Goal: Check status: Check status

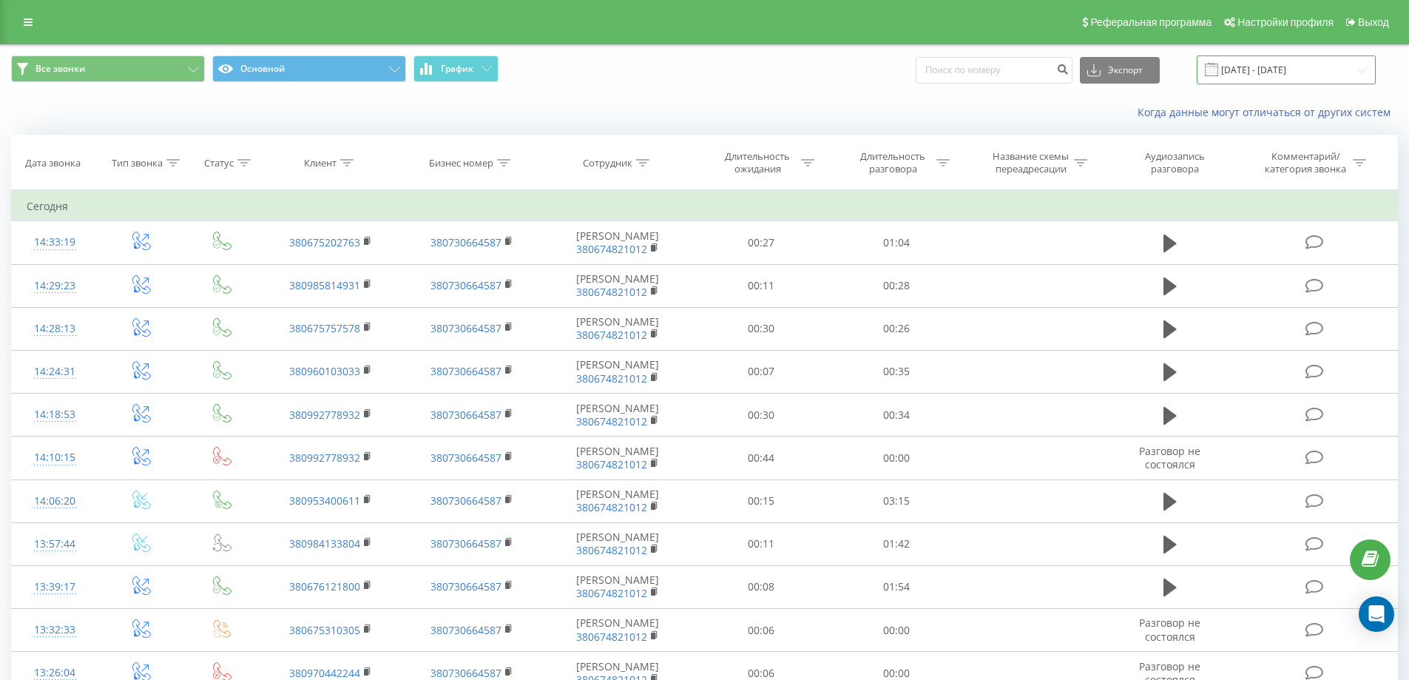
click at [1334, 73] on input "[DATE] - [DATE]" at bounding box center [1286, 69] width 179 height 29
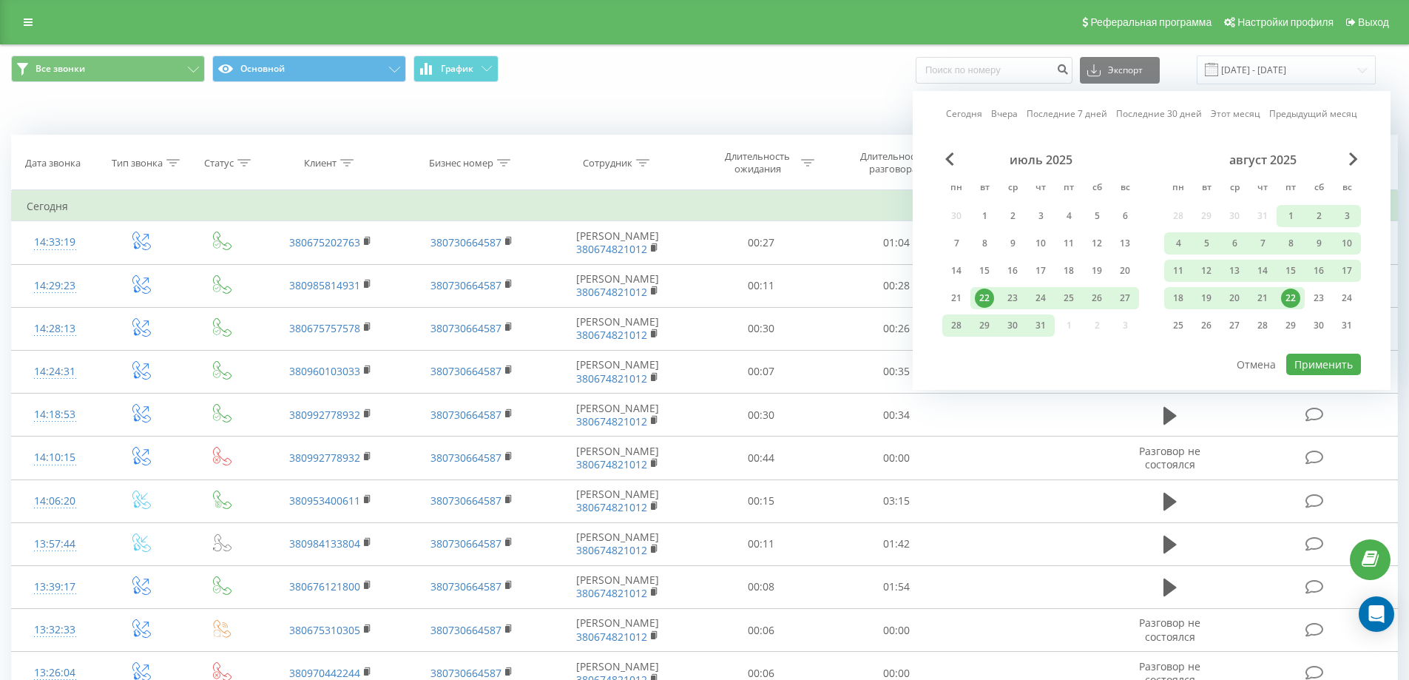
click at [1294, 300] on div "22" at bounding box center [1290, 297] width 19 height 19
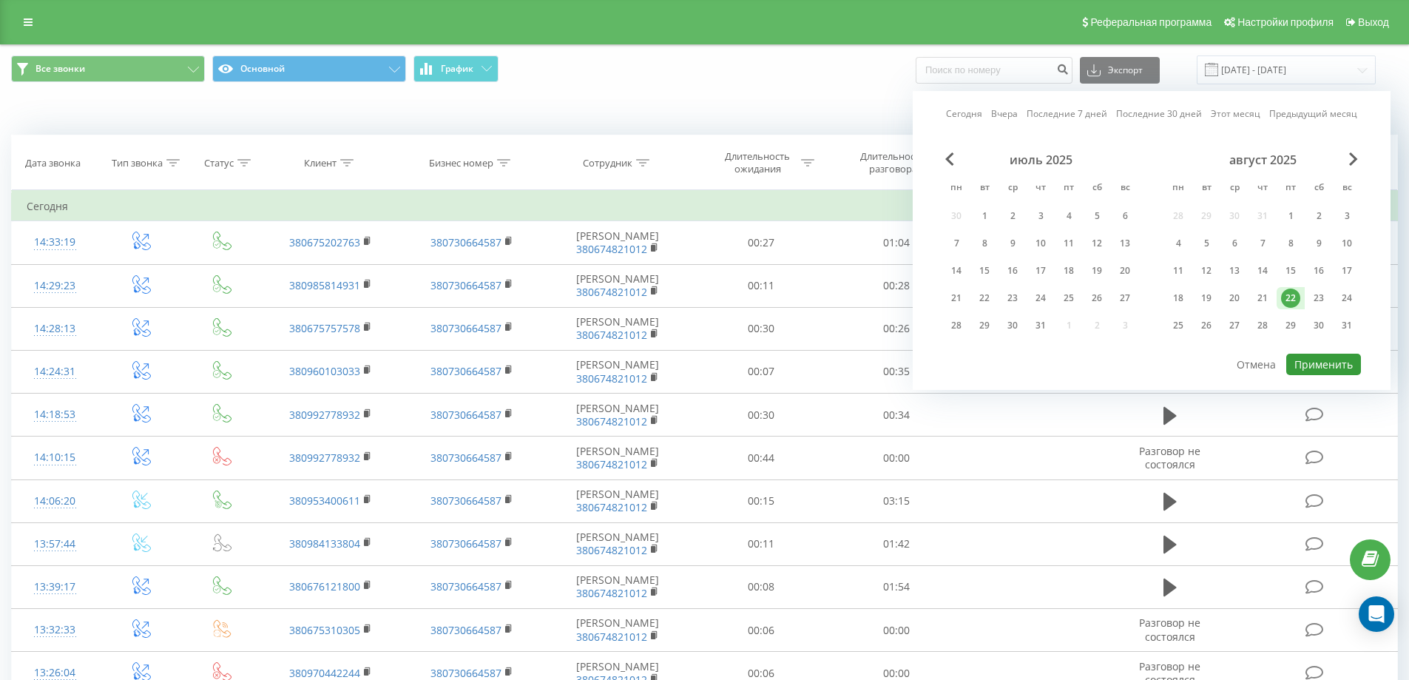
click at [1322, 362] on button "Применить" at bounding box center [1323, 364] width 75 height 21
type input "[DATE] - [DATE]"
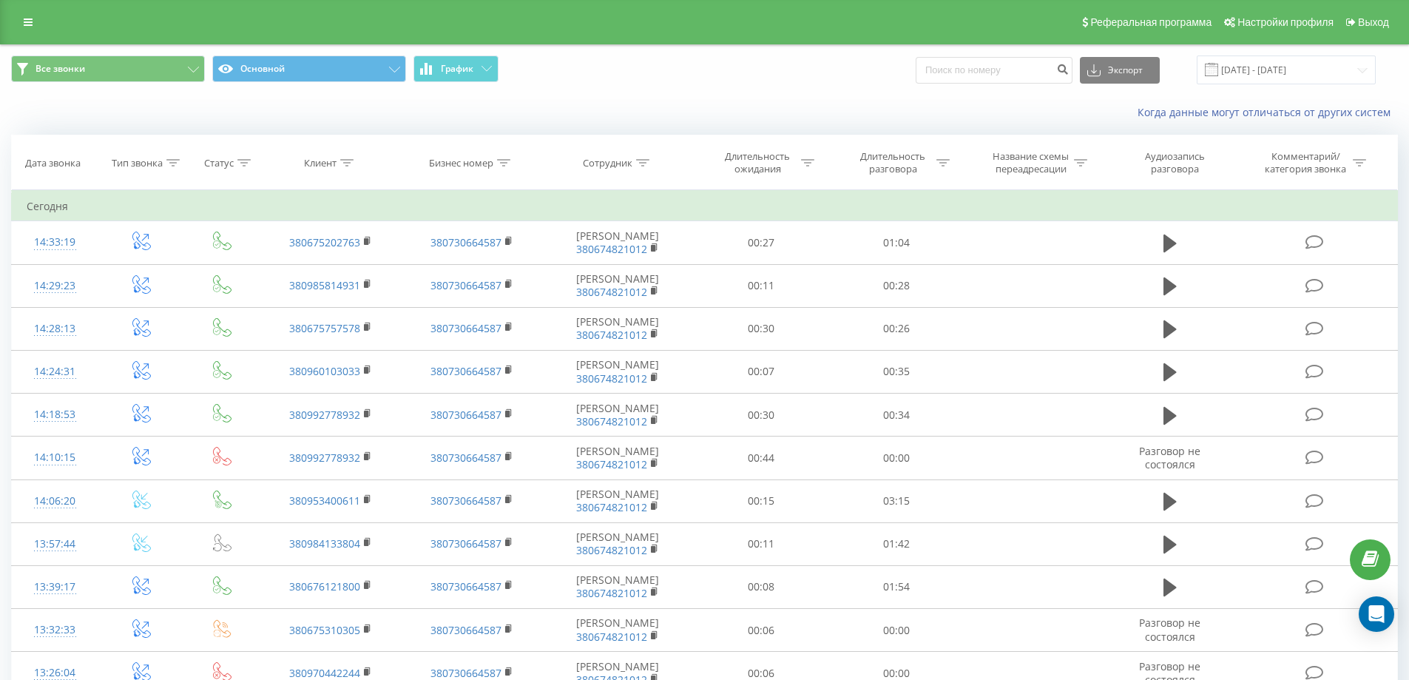
click at [498, 75] on span "Все звонки Основной График" at bounding box center [352, 69] width 683 height 29
click at [465, 64] on span "График" at bounding box center [457, 69] width 33 height 10
